Goal: Task Accomplishment & Management: Use online tool/utility

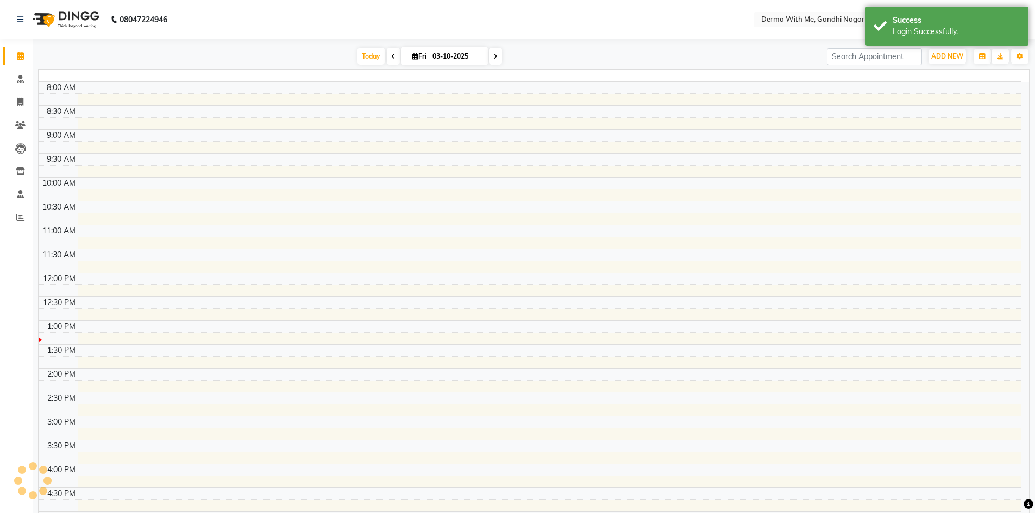
select select "en"
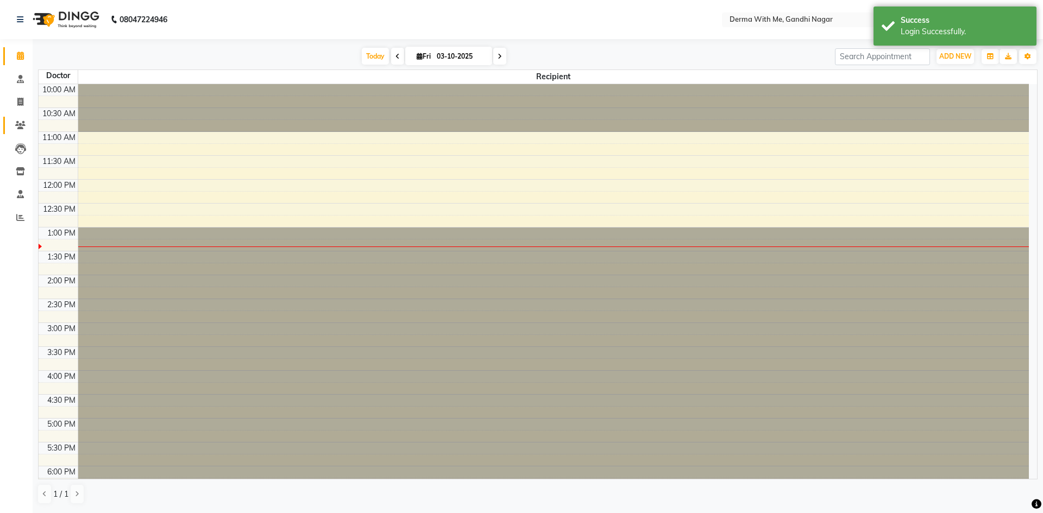
click at [9, 127] on link "Patients" at bounding box center [16, 126] width 26 height 18
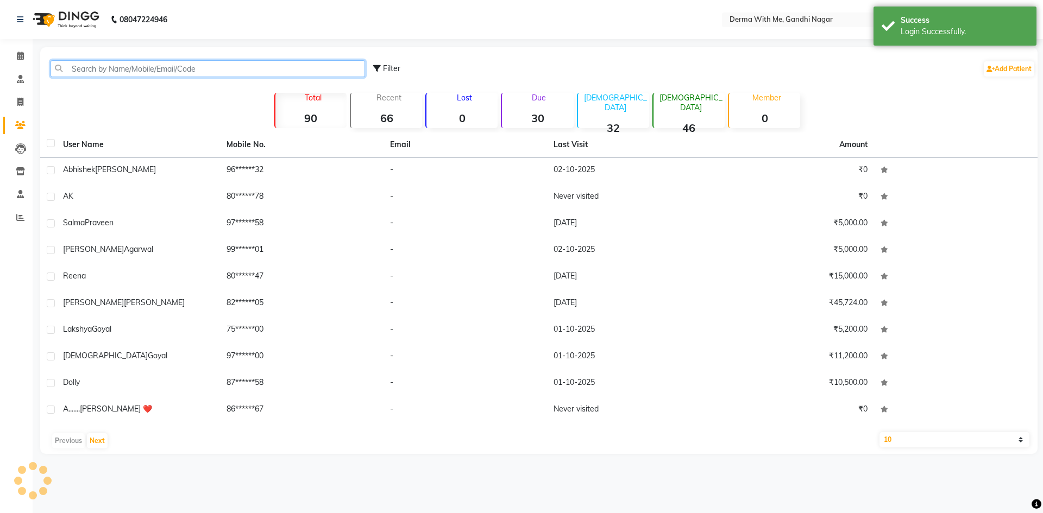
click at [128, 71] on input "text" at bounding box center [208, 68] width 315 height 17
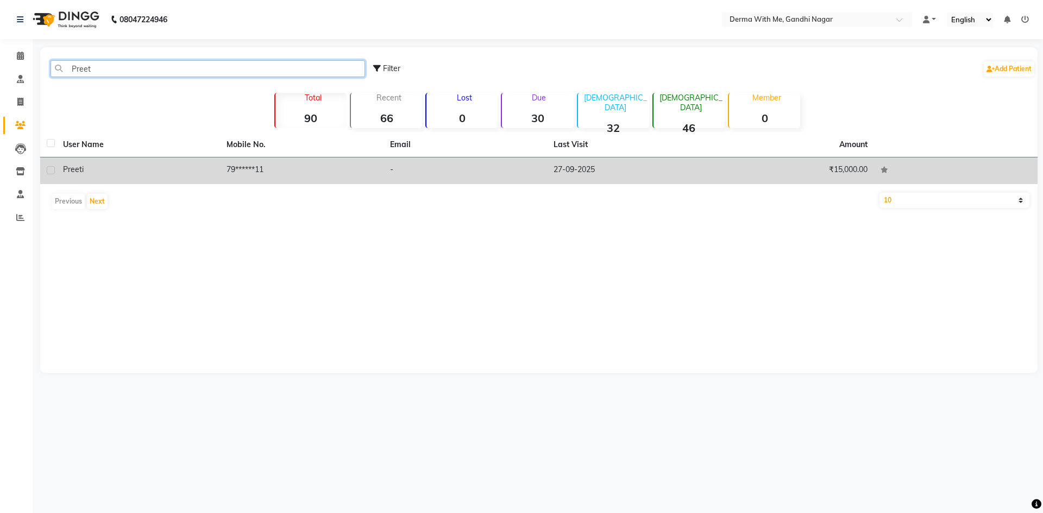
type input "Preet"
click at [262, 172] on td "79******11" at bounding box center [302, 171] width 164 height 27
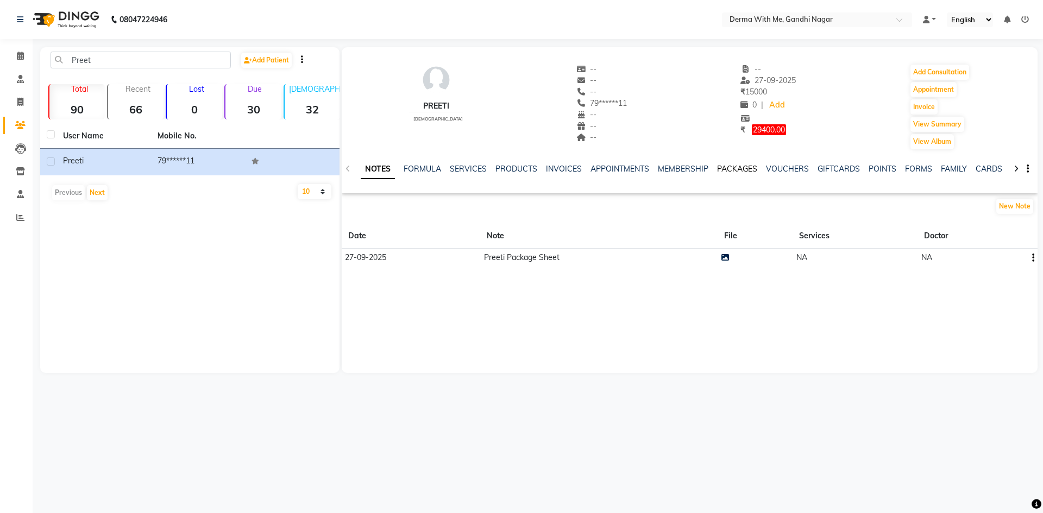
click at [726, 172] on link "PACKAGES" at bounding box center [737, 169] width 40 height 10
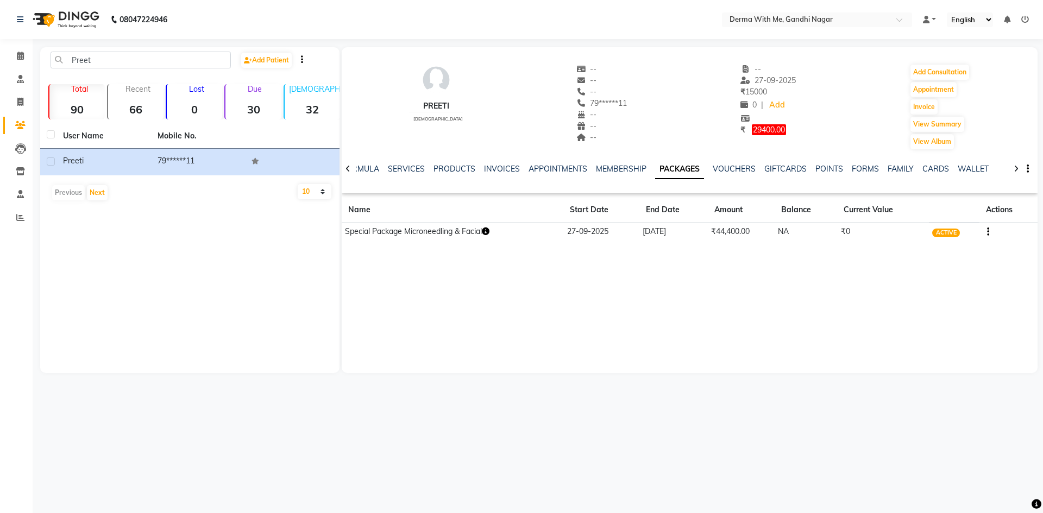
click at [490, 230] on icon "button" at bounding box center [486, 232] width 8 height 8
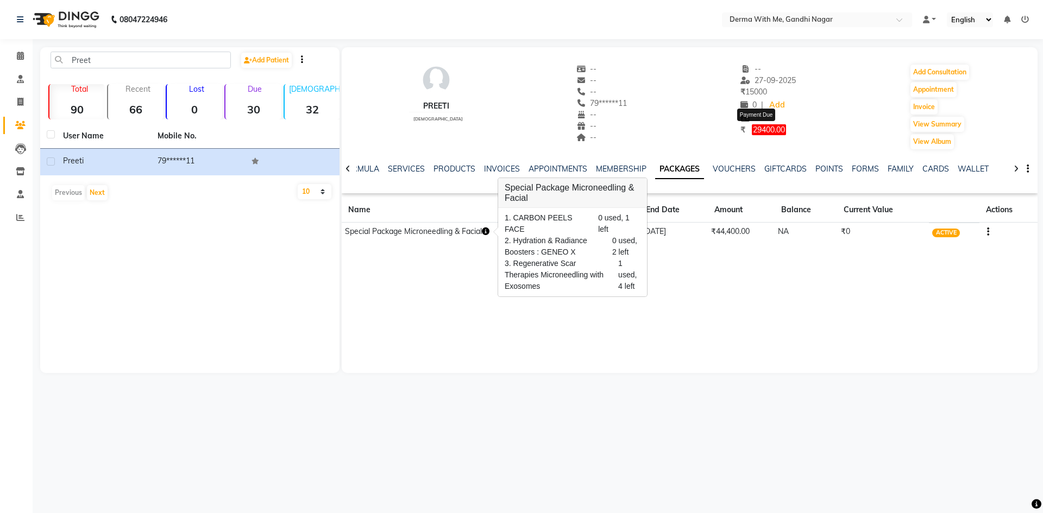
click at [752, 130] on span "29400.00" at bounding box center [769, 129] width 34 height 11
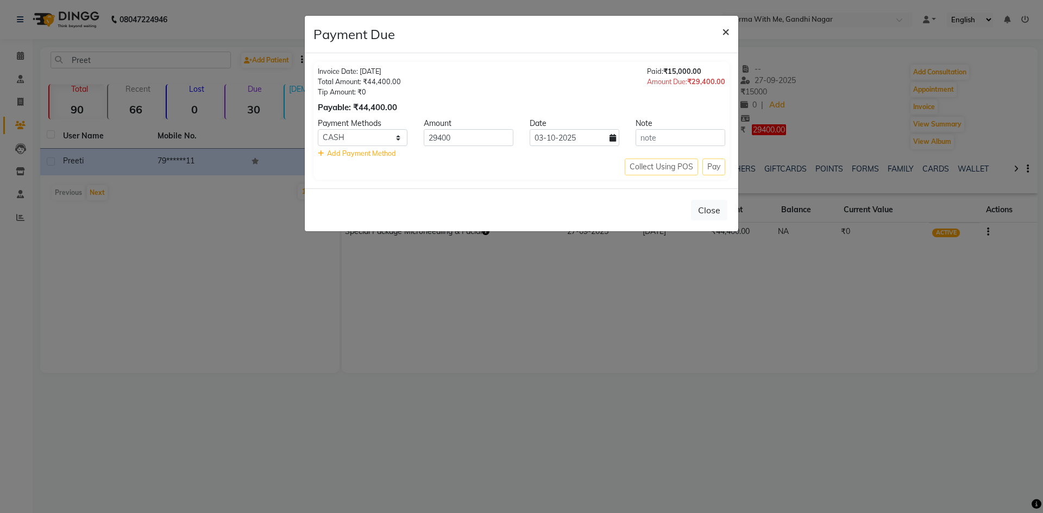
click at [728, 35] on span "×" at bounding box center [726, 31] width 8 height 16
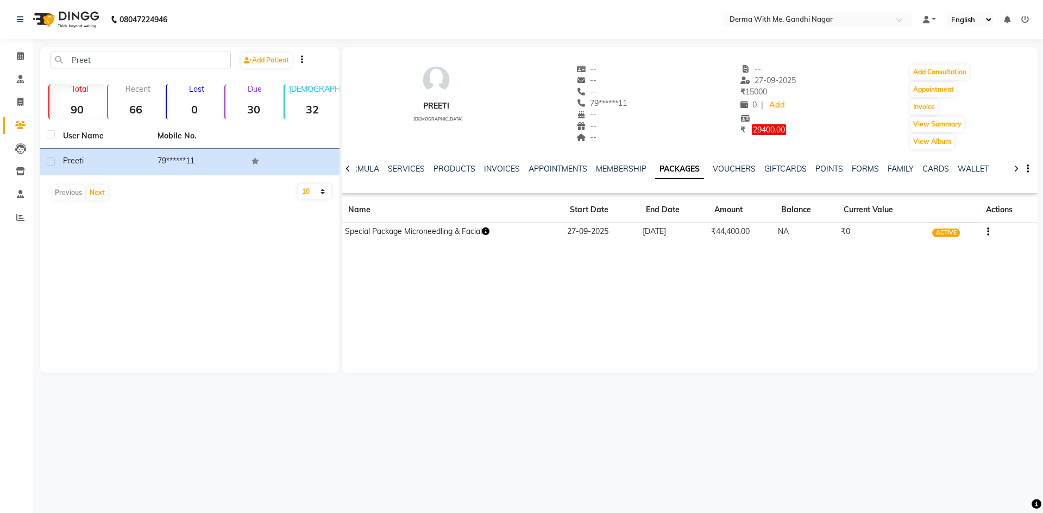
click at [490, 231] on icon "button" at bounding box center [486, 232] width 8 height 8
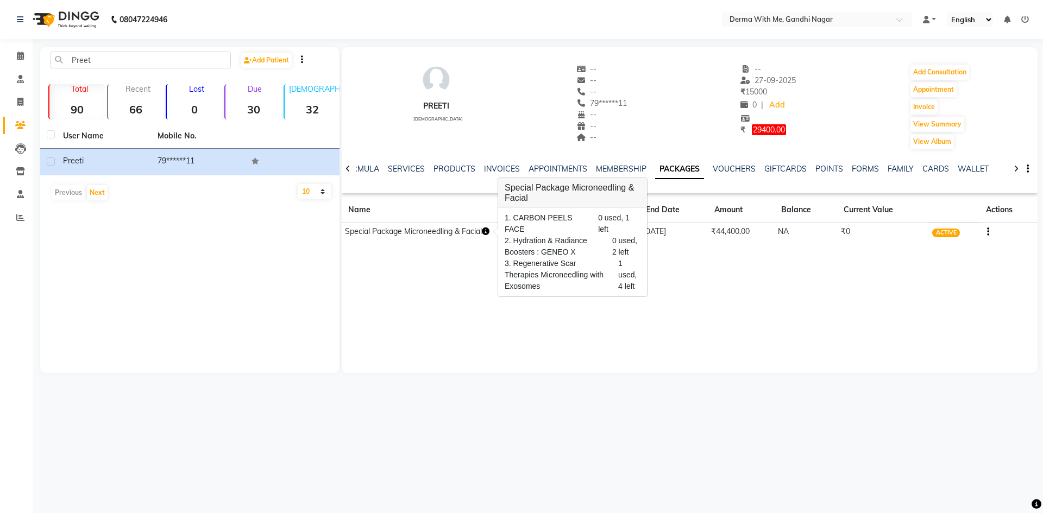
click at [348, 172] on icon at bounding box center [348, 169] width 5 height 8
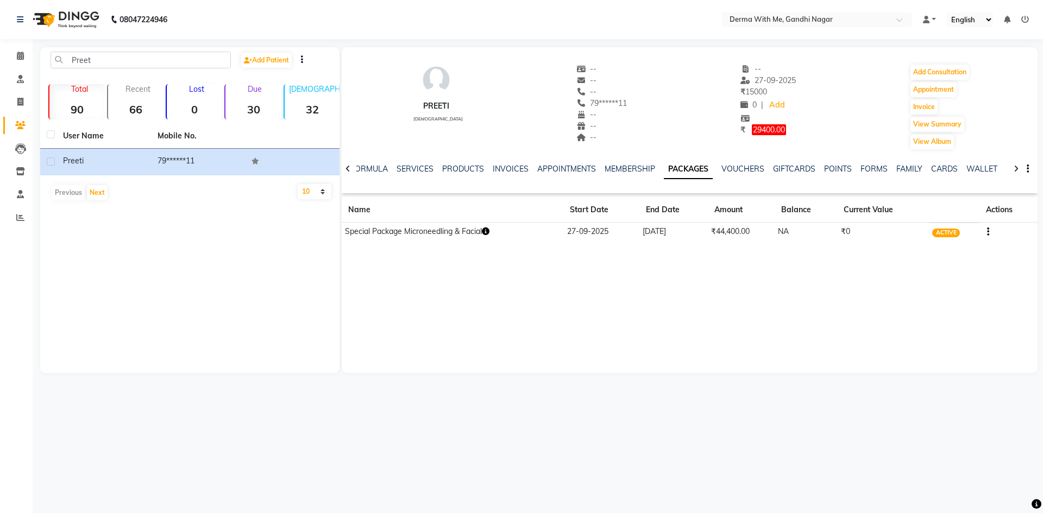
click at [348, 172] on icon at bounding box center [348, 169] width 5 height 8
click at [348, 171] on icon at bounding box center [348, 169] width 5 height 8
click at [526, 169] on link "INVOICES" at bounding box center [537, 169] width 36 height 10
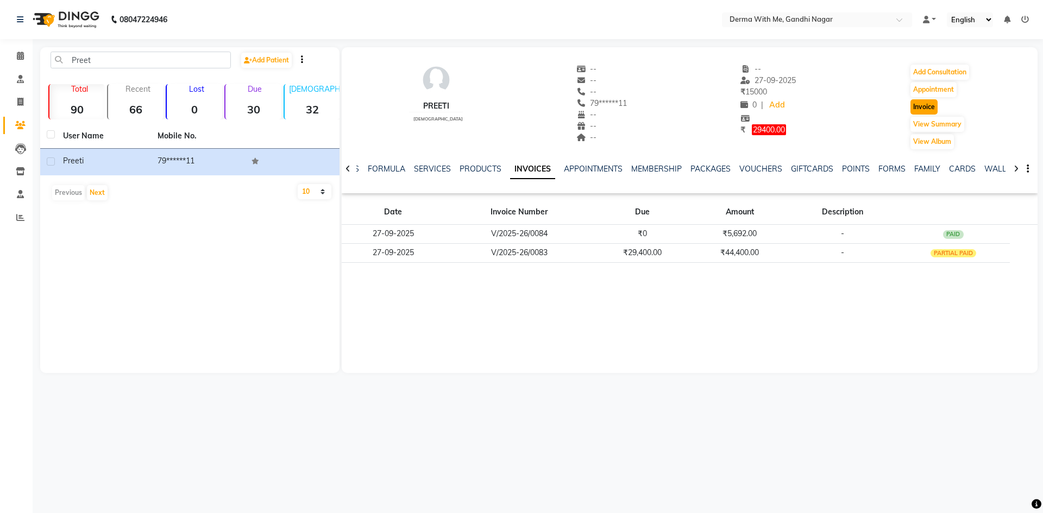
click at [920, 102] on button "Invoice" at bounding box center [924, 106] width 27 height 15
select select "8404"
select select "service"
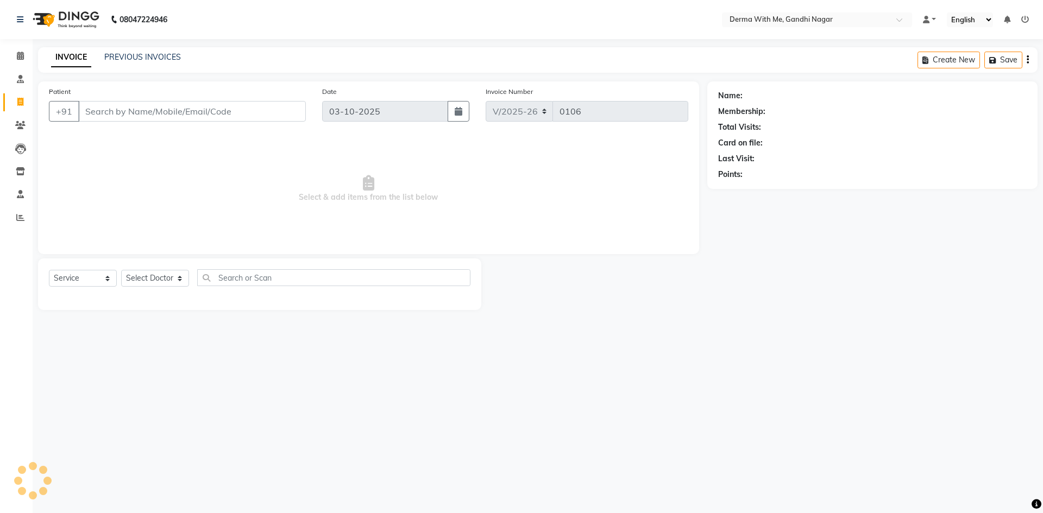
type input "79******11"
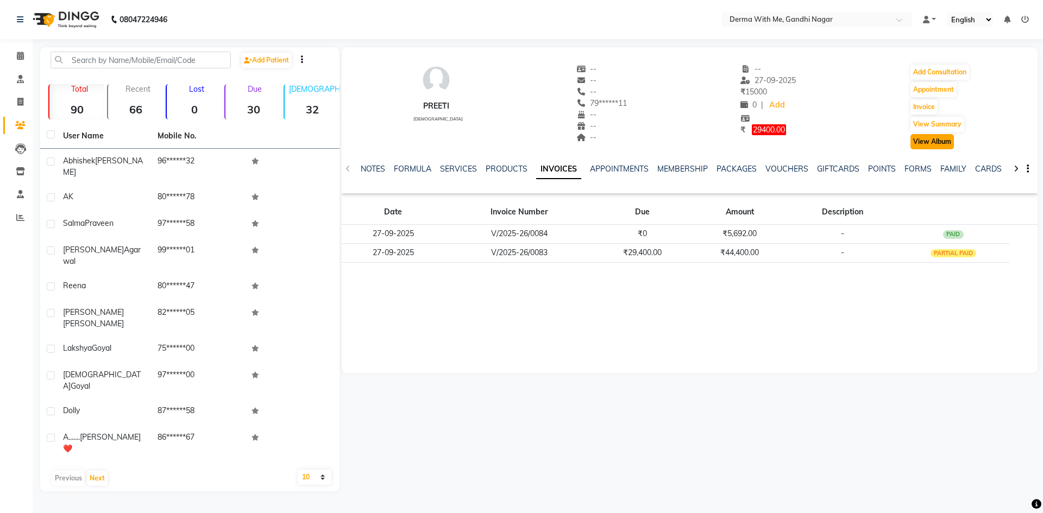
click at [931, 141] on button "View Album" at bounding box center [932, 141] width 43 height 15
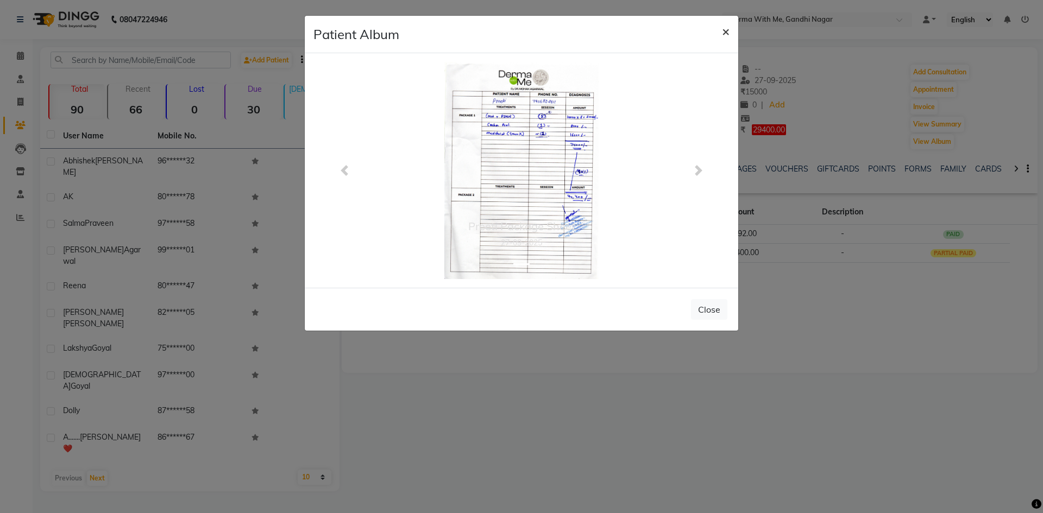
click at [725, 32] on span "×" at bounding box center [726, 31] width 8 height 16
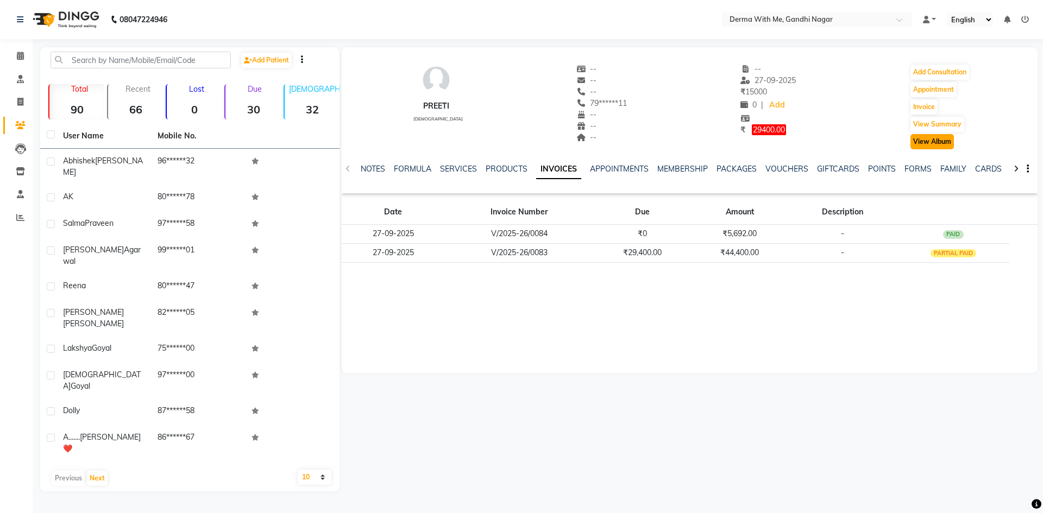
click at [936, 145] on button "View Album" at bounding box center [932, 141] width 43 height 15
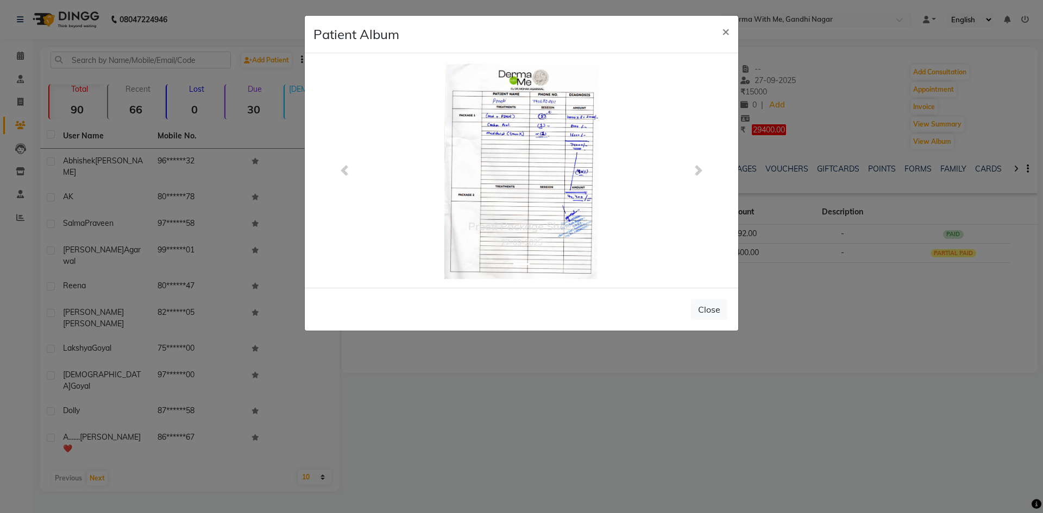
drag, startPoint x: 588, startPoint y: 192, endPoint x: 582, endPoint y: 194, distance: 6.2
click at [560, 183] on img at bounding box center [521, 170] width 154 height 217
click at [560, 184] on img at bounding box center [521, 170] width 154 height 217
click at [692, 166] on link "Next" at bounding box center [698, 170] width 62 height 217
click at [729, 34] on span "×" at bounding box center [726, 31] width 8 height 16
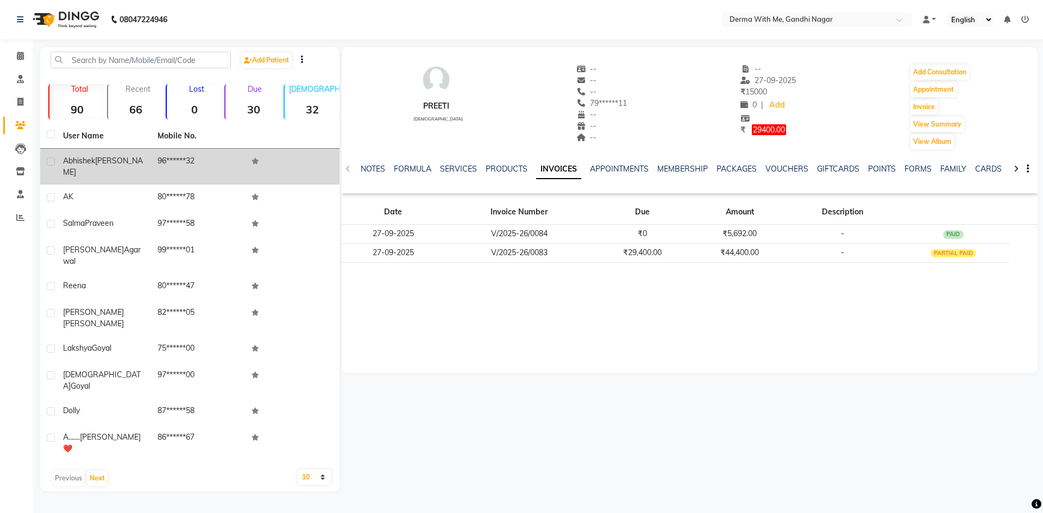
click at [172, 149] on td "96******32" at bounding box center [198, 167] width 95 height 36
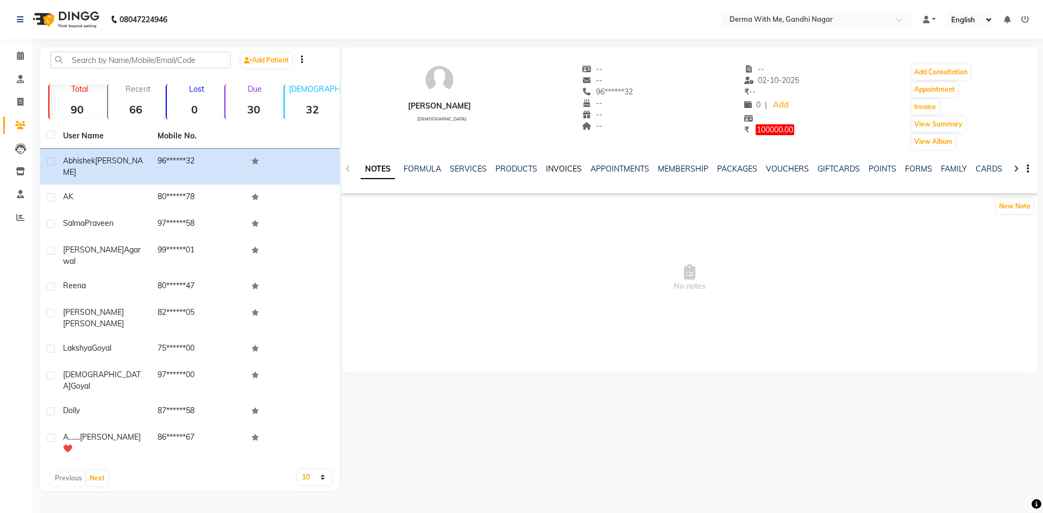
click at [569, 167] on link "INVOICES" at bounding box center [564, 169] width 36 height 10
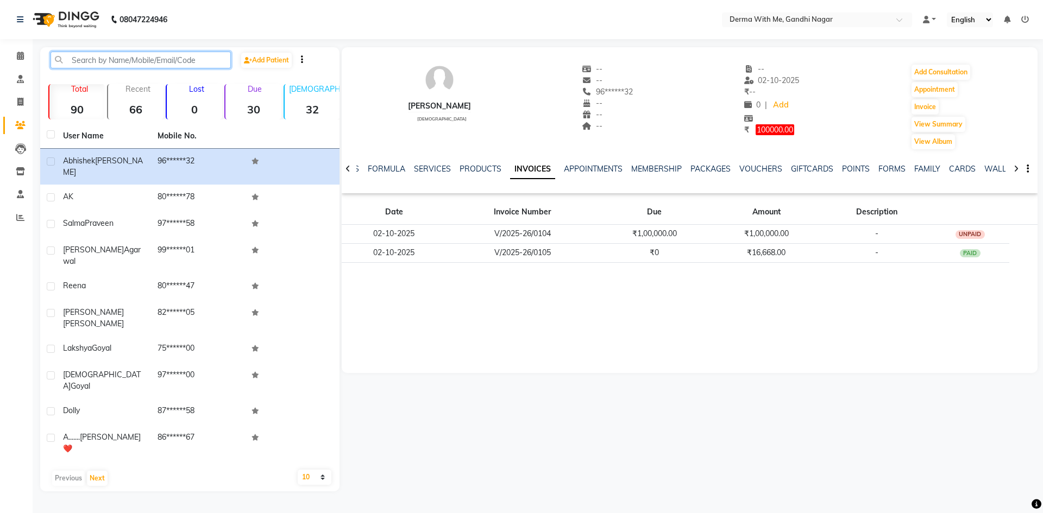
click at [159, 62] on input "text" at bounding box center [141, 60] width 180 height 17
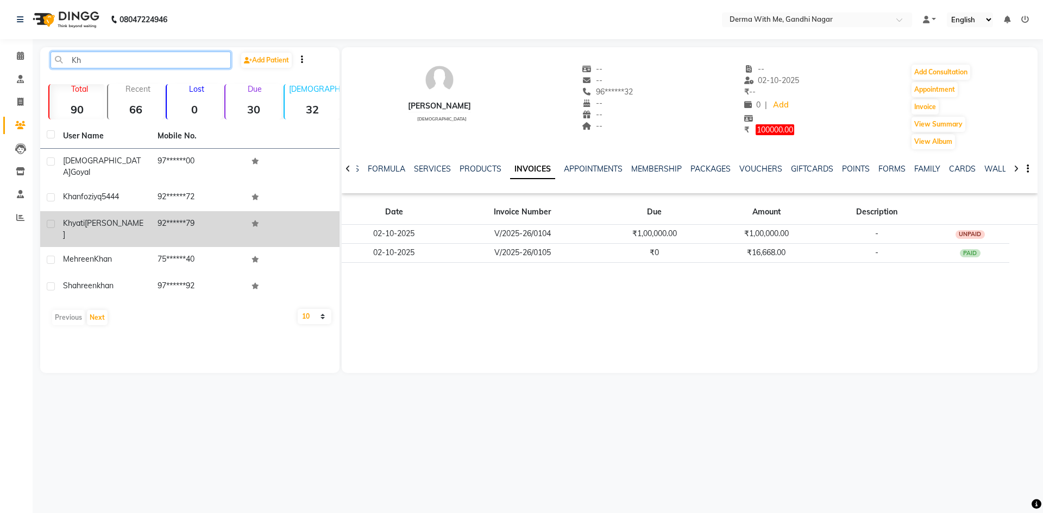
type input "Kh"
click at [221, 218] on td "92******79" at bounding box center [198, 229] width 95 height 36
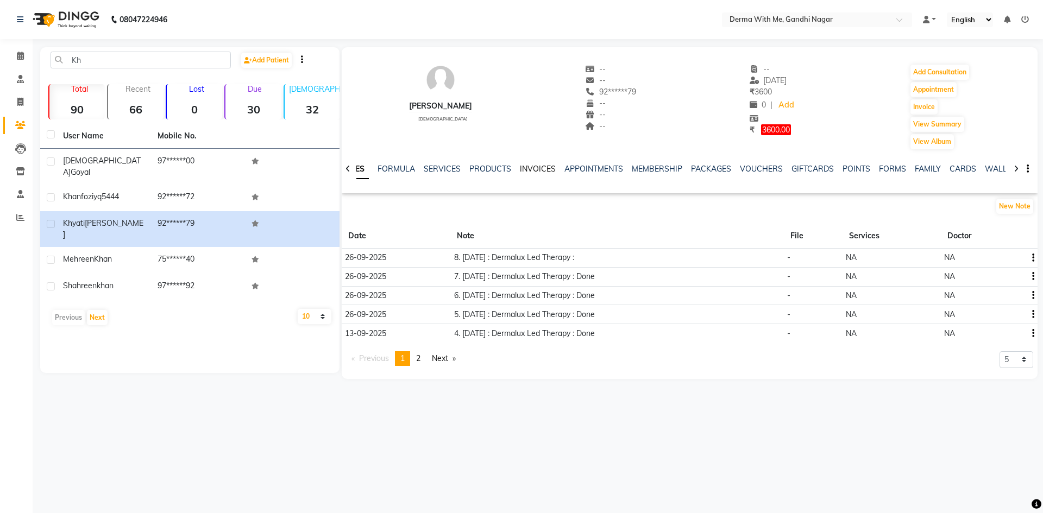
click at [532, 167] on link "INVOICES" at bounding box center [538, 169] width 36 height 10
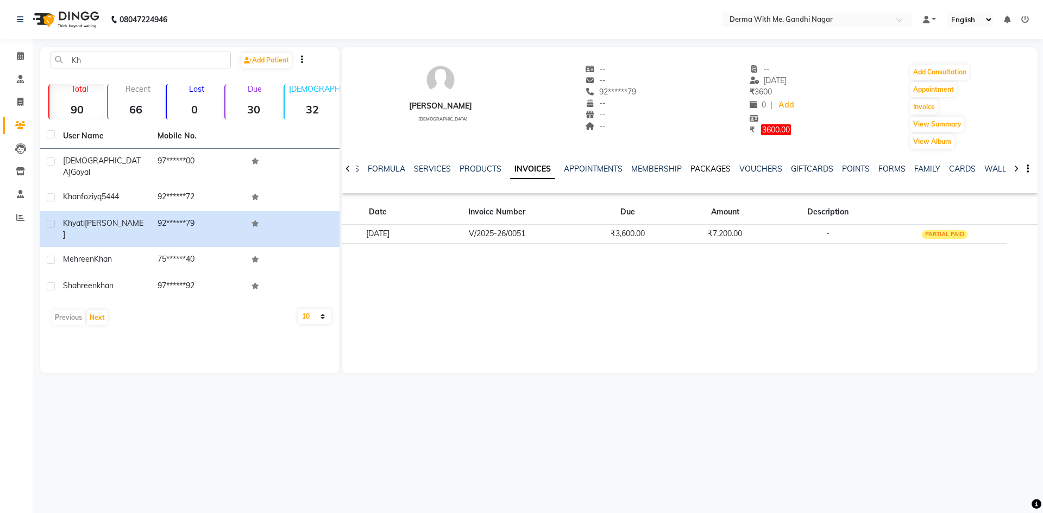
click at [712, 173] on link "PACKAGES" at bounding box center [711, 169] width 40 height 10
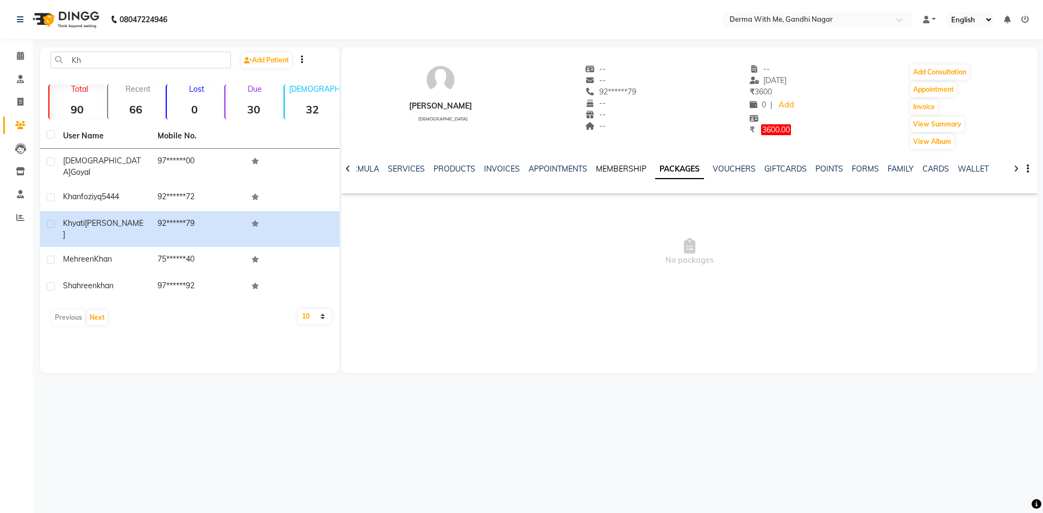
click at [596, 167] on link "MEMBERSHIP" at bounding box center [621, 169] width 51 height 10
click at [570, 170] on link "APPOINTMENTS" at bounding box center [566, 169] width 59 height 10
click at [528, 168] on link "INVOICES" at bounding box center [520, 169] width 36 height 10
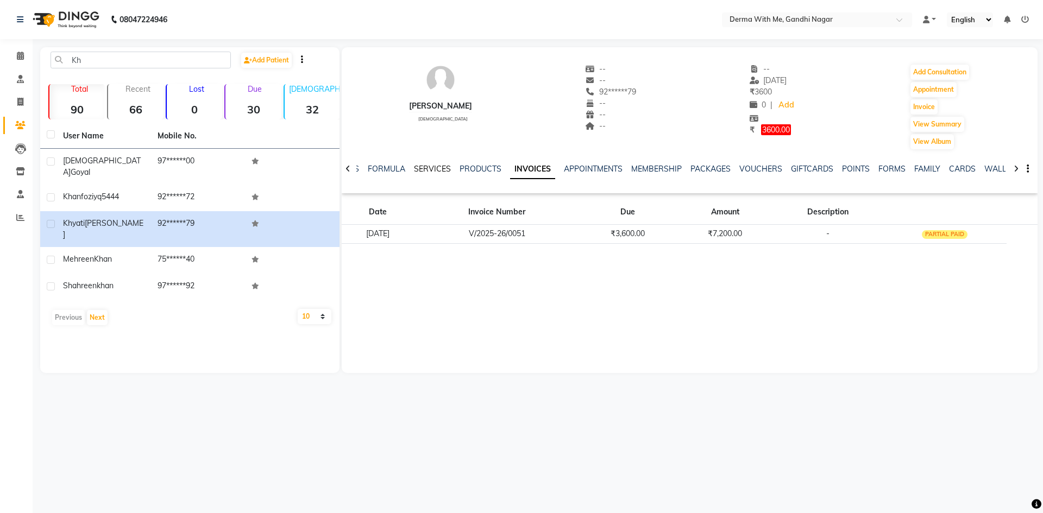
click at [436, 167] on link "SERVICES" at bounding box center [432, 169] width 37 height 10
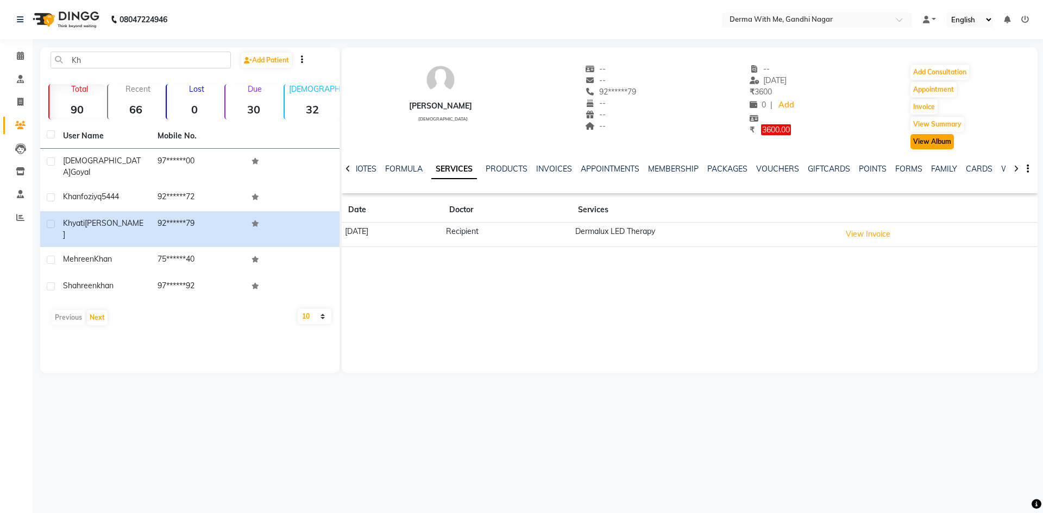
click at [949, 143] on button "View Album" at bounding box center [932, 141] width 43 height 15
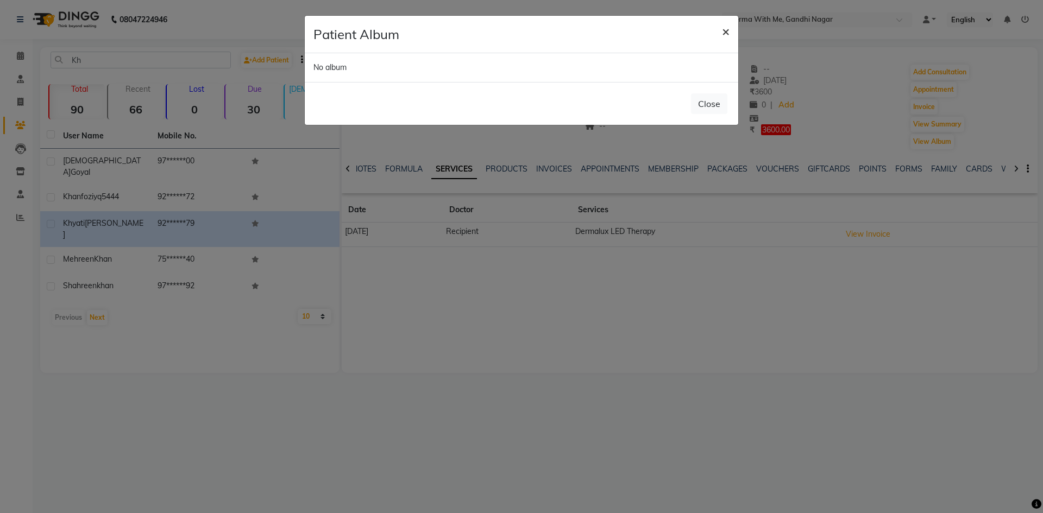
click at [725, 27] on span "×" at bounding box center [726, 31] width 8 height 16
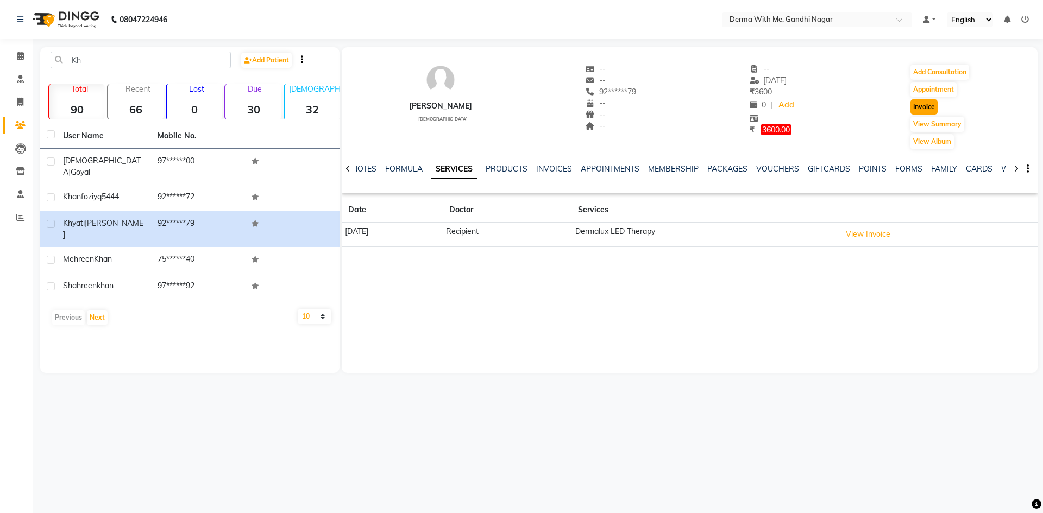
click at [930, 111] on button "Invoice" at bounding box center [924, 106] width 27 height 15
select select "8404"
select select "service"
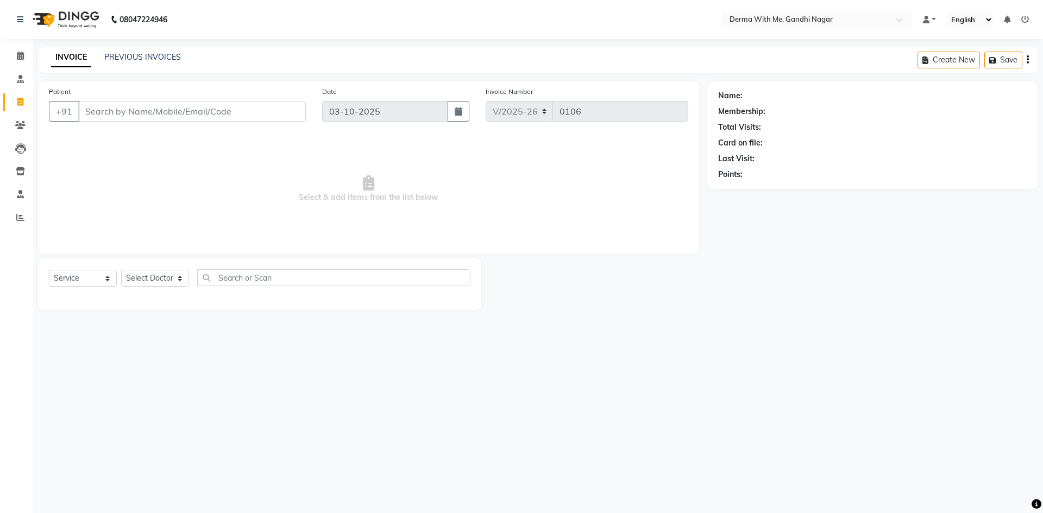
type input "92******79"
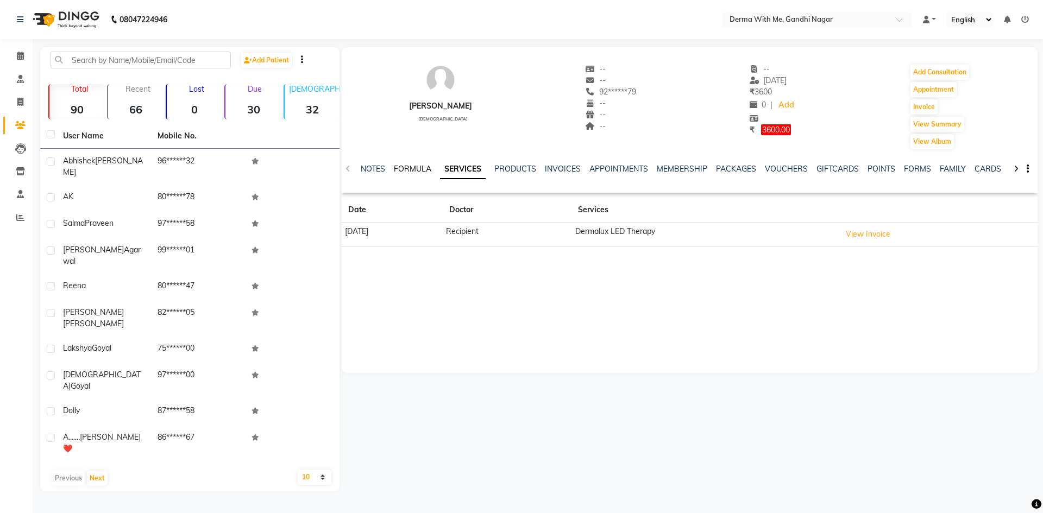
click at [419, 170] on link "FORMULA" at bounding box center [412, 169] width 37 height 10
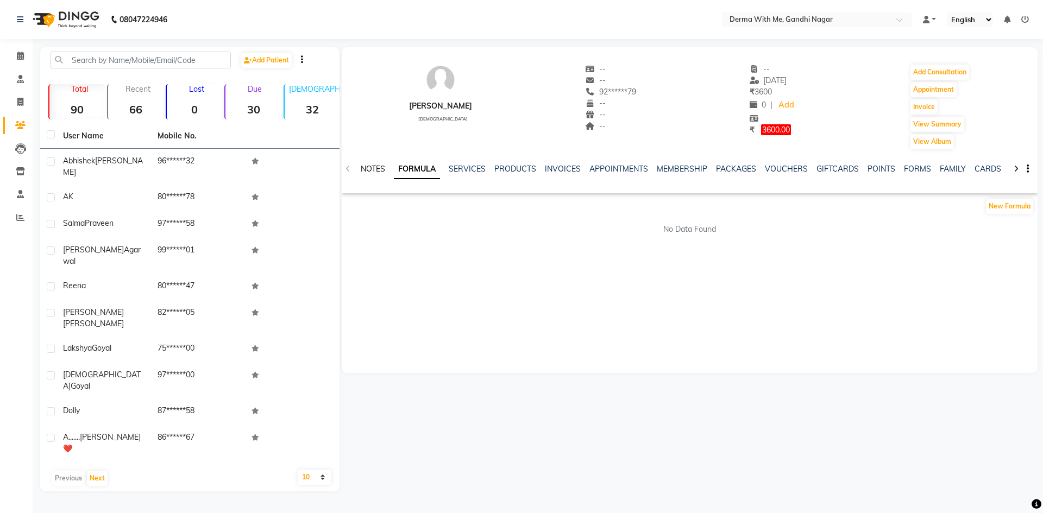
click at [381, 168] on link "NOTES" at bounding box center [373, 169] width 24 height 10
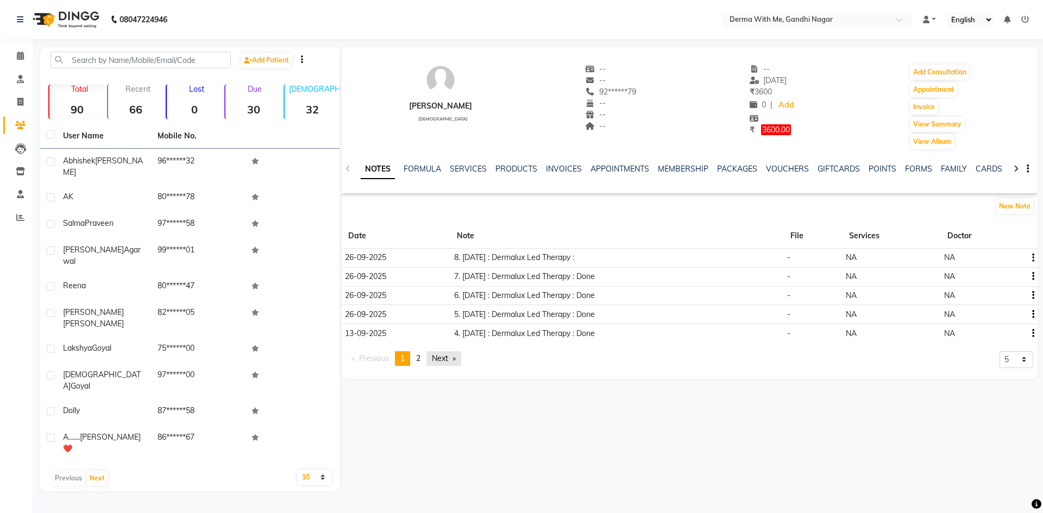
click at [447, 356] on link "Next page" at bounding box center [444, 359] width 35 height 15
click at [461, 314] on td "Pakage Sheet" at bounding box center [618, 314] width 339 height 18
drag, startPoint x: 805, startPoint y: 315, endPoint x: 814, endPoint y: 314, distance: 9.3
click at [807, 315] on tr "[DATE] Pakage Sheet NA NA" at bounding box center [690, 314] width 696 height 18
click at [798, 314] on icon at bounding box center [795, 315] width 8 height 8
